Goal: Navigation & Orientation: Understand site structure

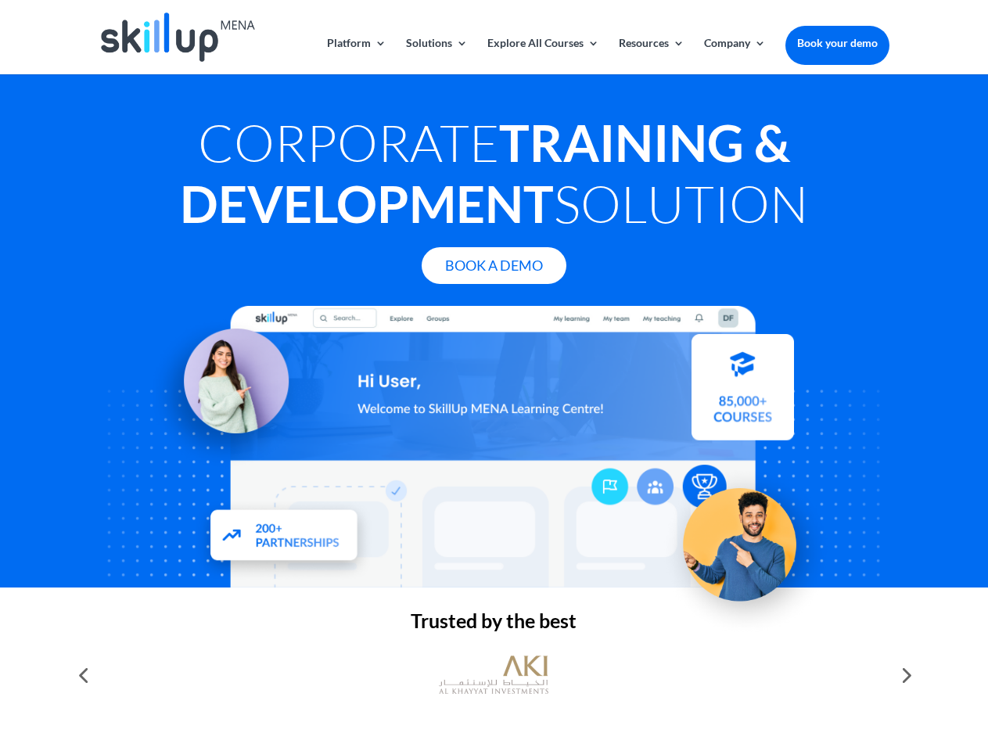
click at [494, 375] on div at bounding box center [494, 447] width 790 height 282
click at [436, 56] on link "Solutions" at bounding box center [437, 56] width 62 height 37
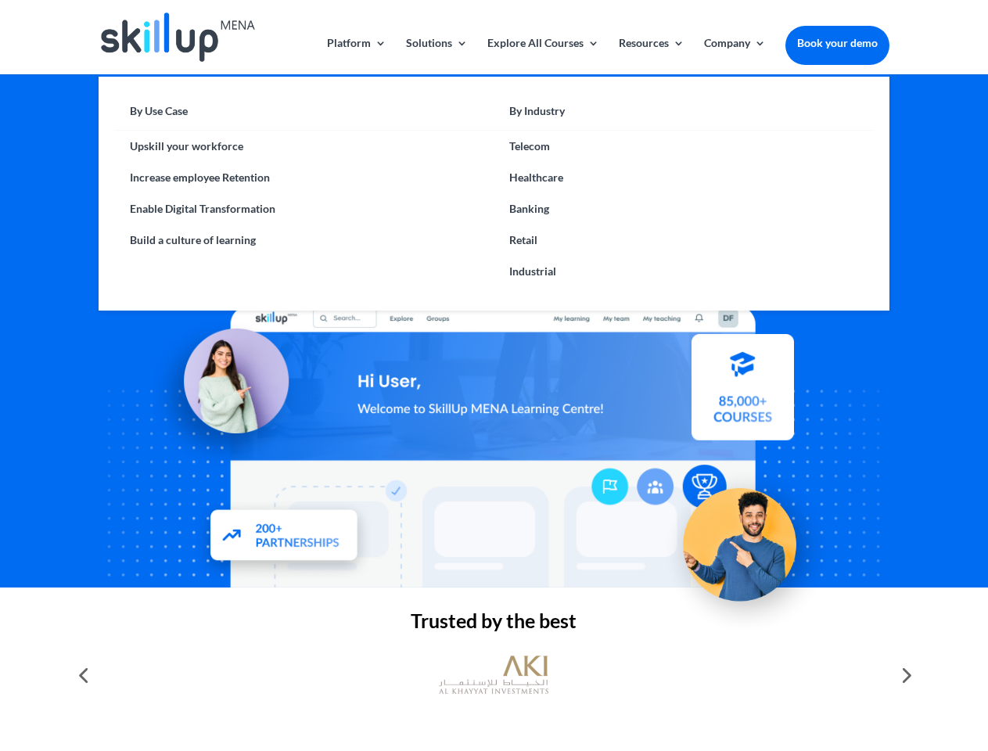
click at [542, 56] on link "Explore All Courses" at bounding box center [543, 56] width 112 height 37
click at [650, 56] on link "Resources" at bounding box center [652, 56] width 66 height 37
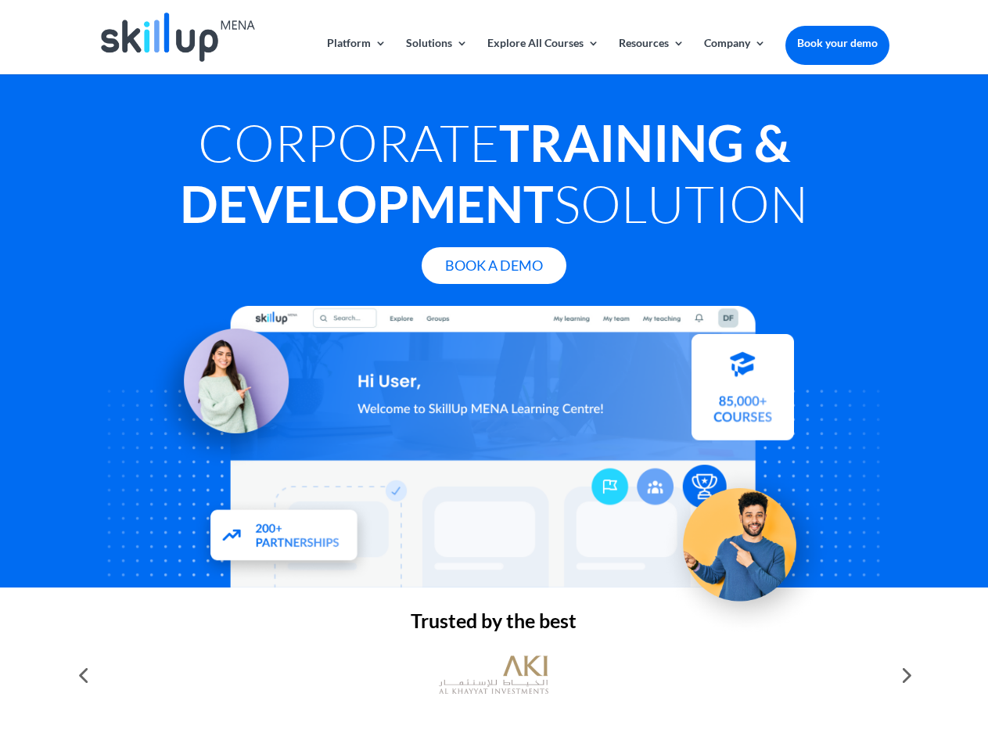
click at [734, 56] on link "Company" at bounding box center [735, 56] width 62 height 37
click at [494, 675] on img at bounding box center [494, 675] width 110 height 55
